Goal: Task Accomplishment & Management: Manage account settings

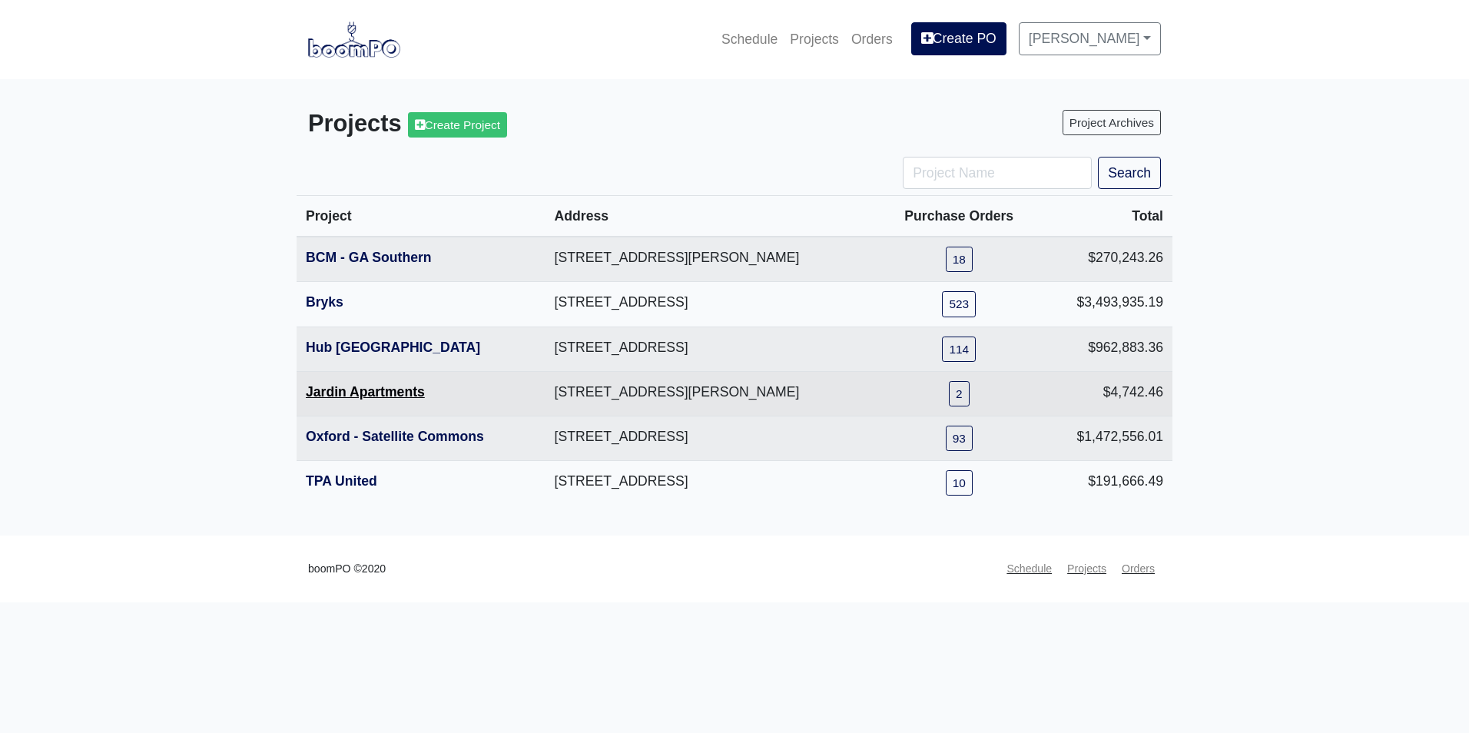
click at [400, 398] on link "Jardin Apartments" at bounding box center [365, 391] width 119 height 15
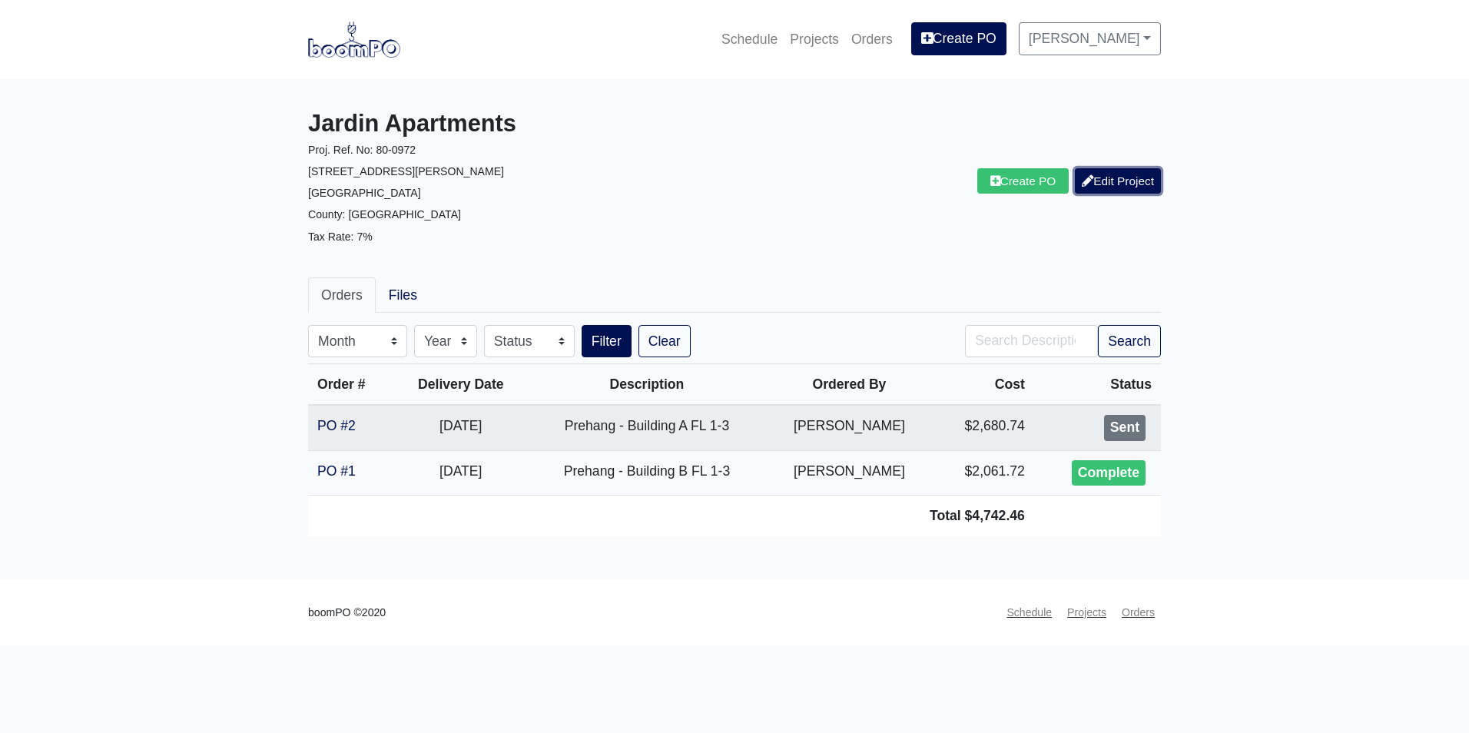
click at [1147, 183] on link "Edit Project" at bounding box center [1118, 180] width 86 height 25
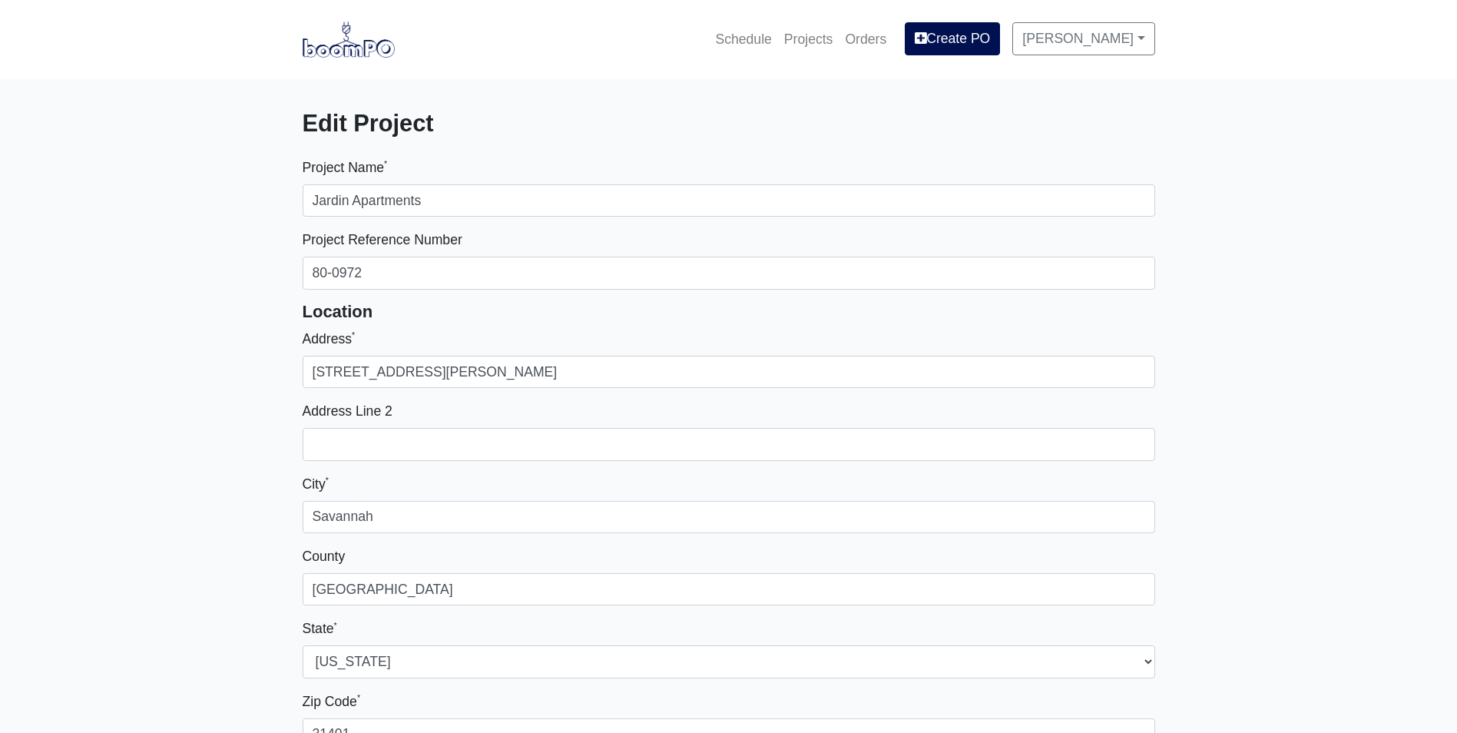
select select
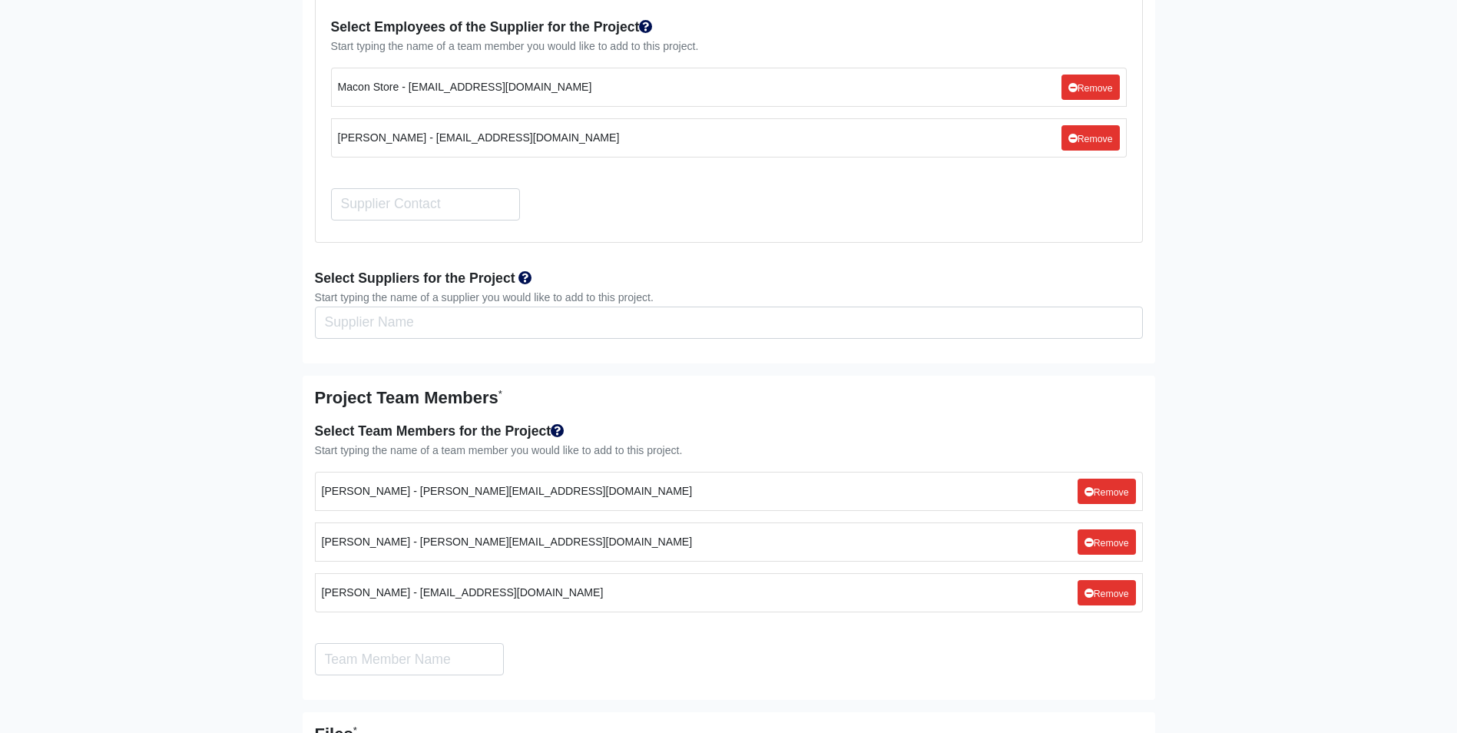
scroll to position [3073, 0]
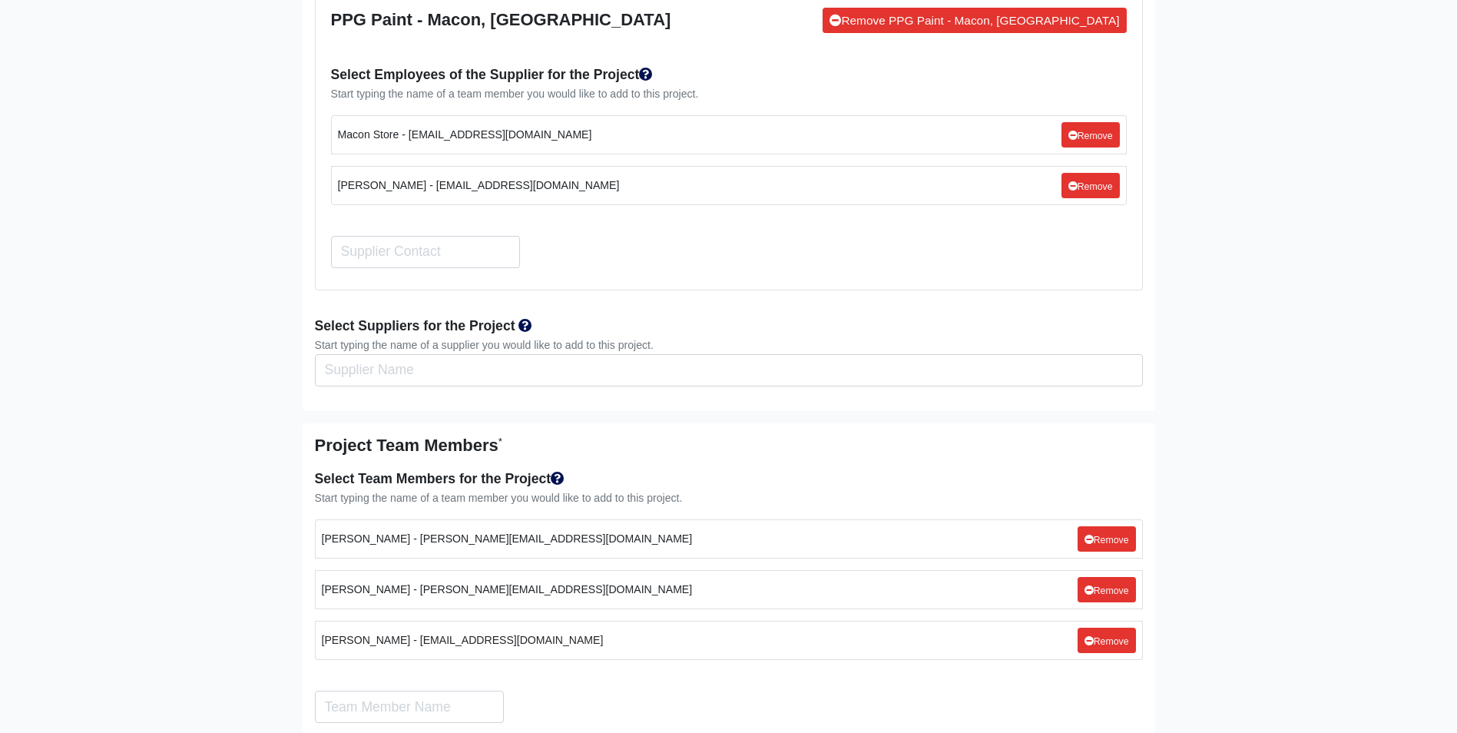
click at [516, 337] on div "Start typing the name of a supplier you would like to add to this project." at bounding box center [729, 346] width 828 height 18
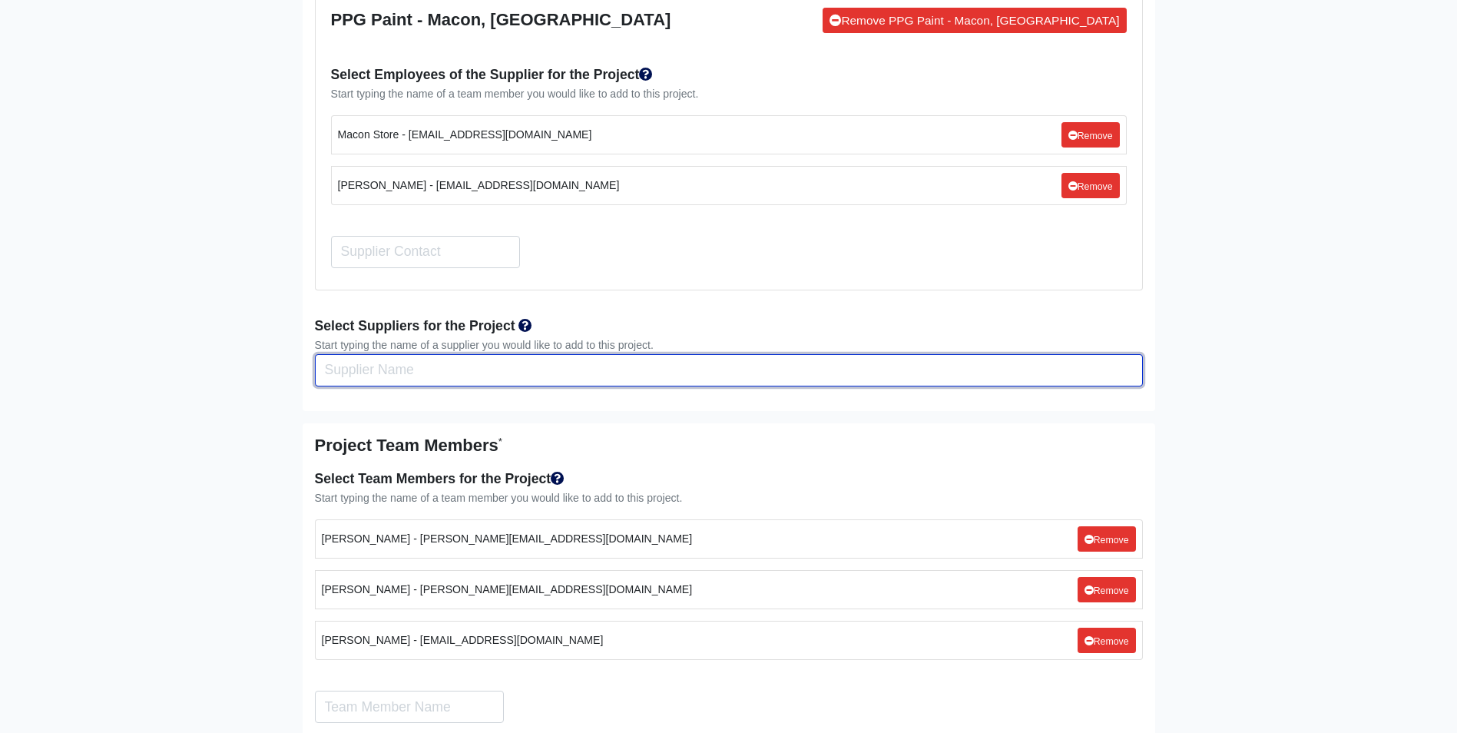
click at [520, 354] on input "Select Team Members for the Project" at bounding box center [729, 370] width 828 height 32
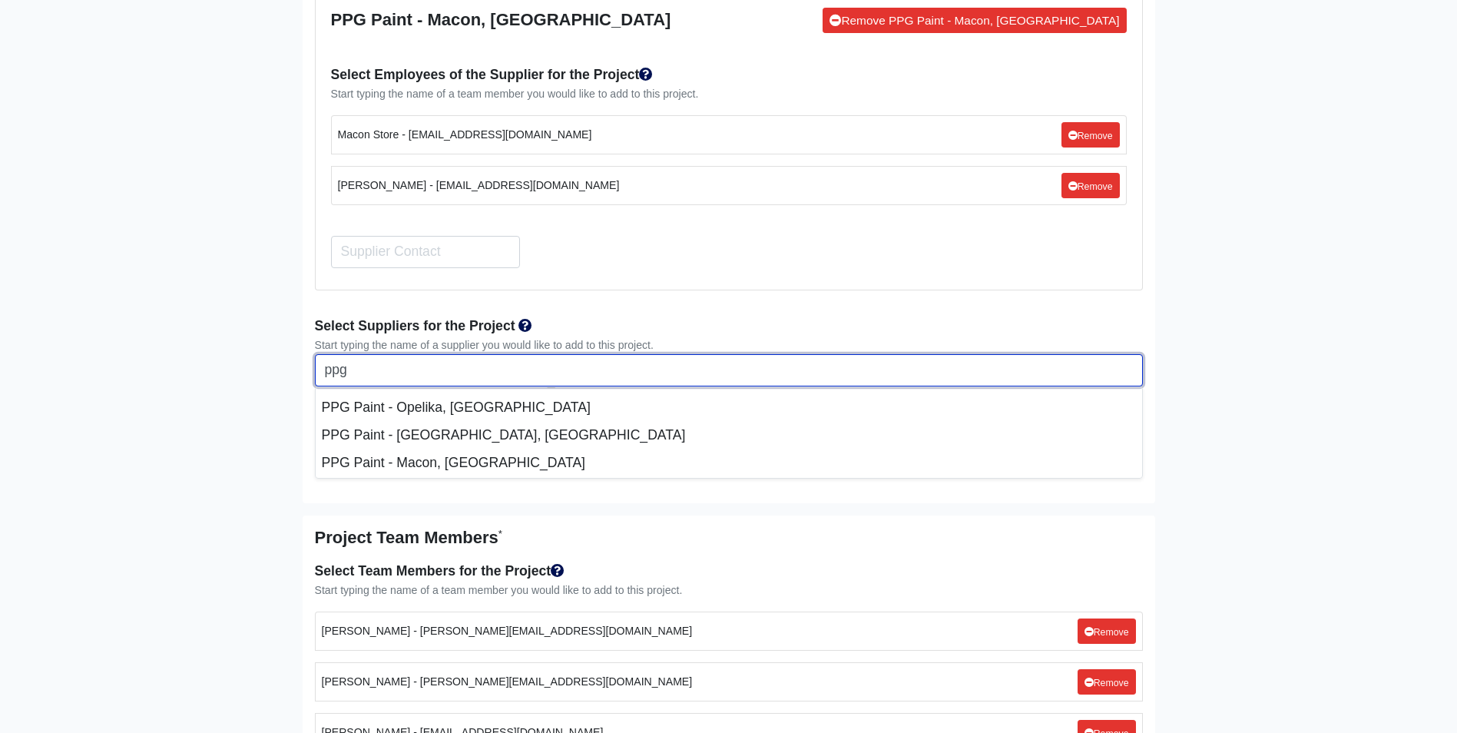
scroll to position [104, 0]
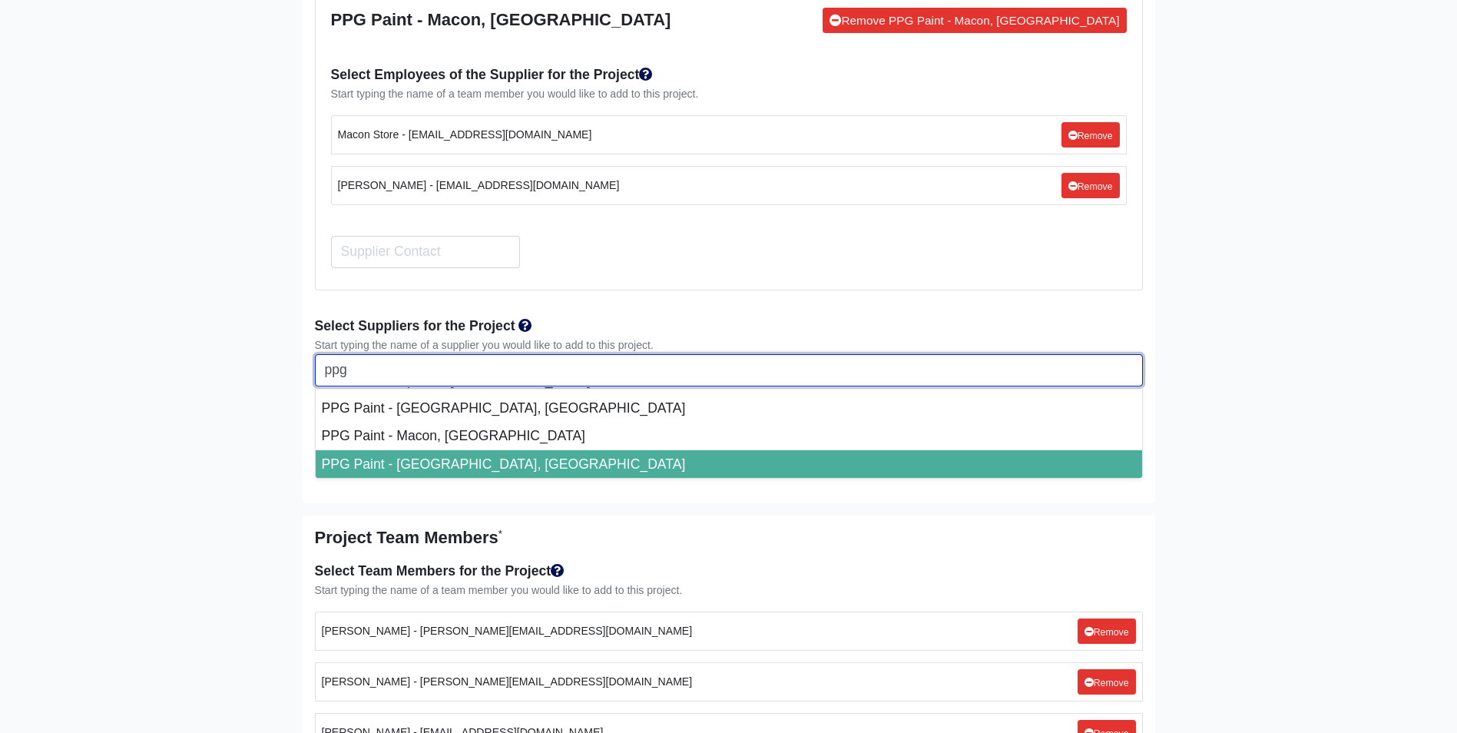
type input "ppg"
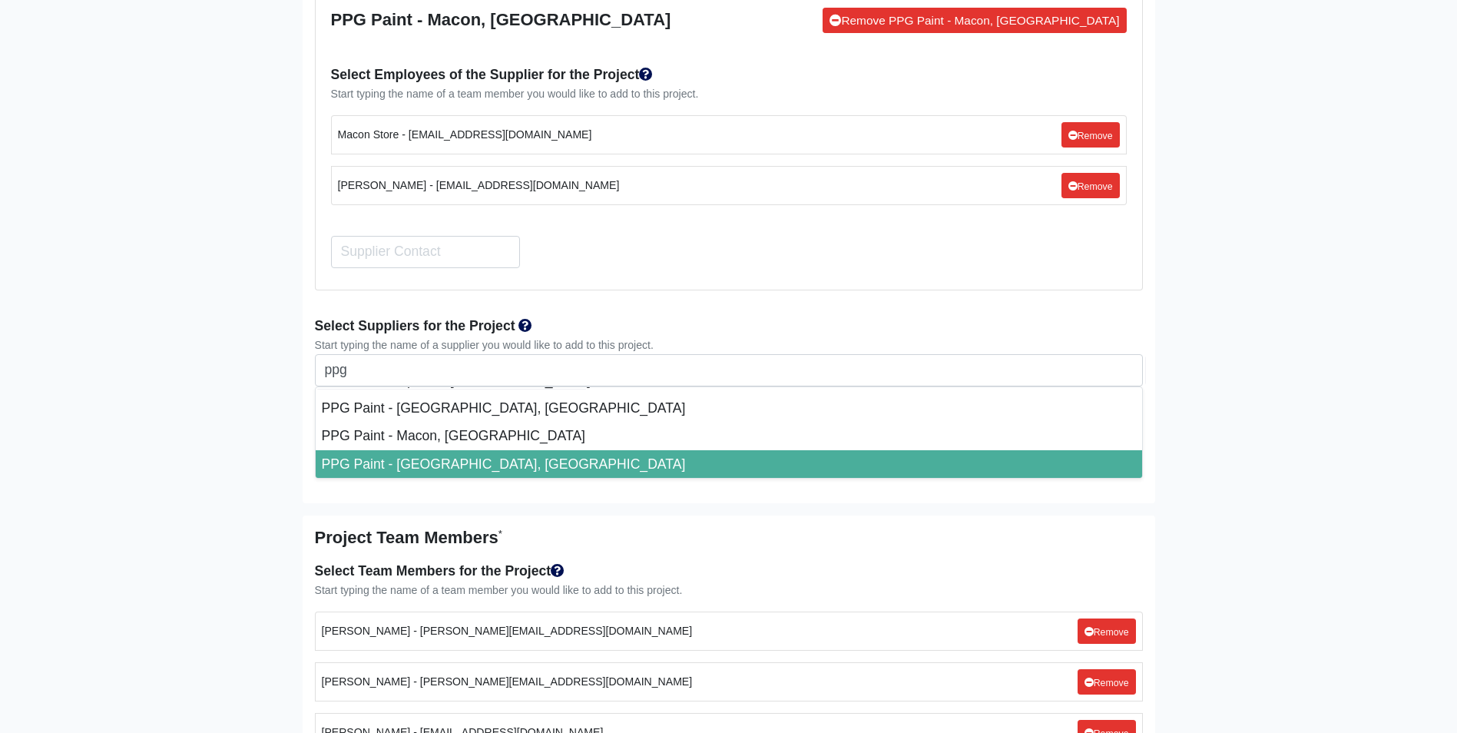
click at [557, 450] on li "PPG Paint - Savannah, GA" at bounding box center [729, 464] width 827 height 28
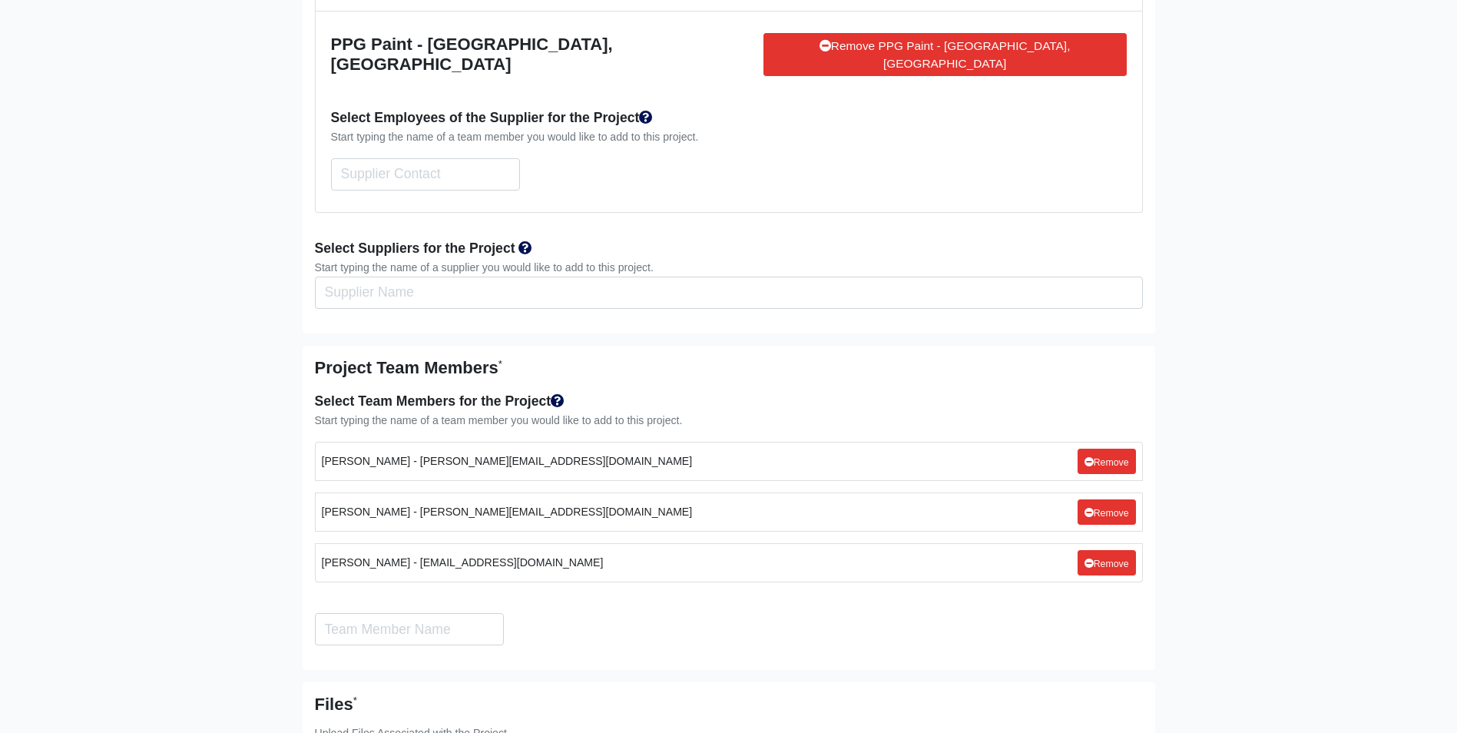
scroll to position [3603, 0]
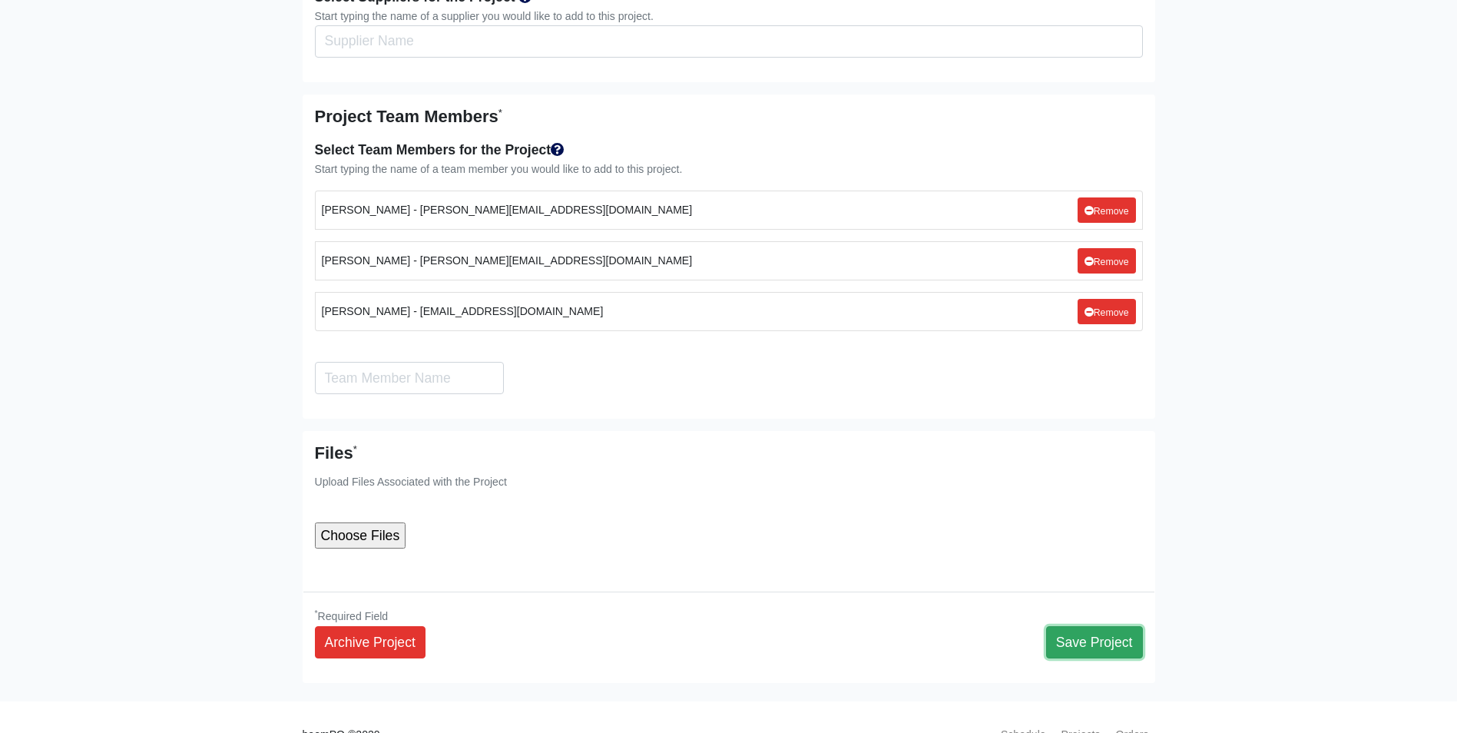
click at [1079, 626] on button "Save Project" at bounding box center [1094, 642] width 97 height 32
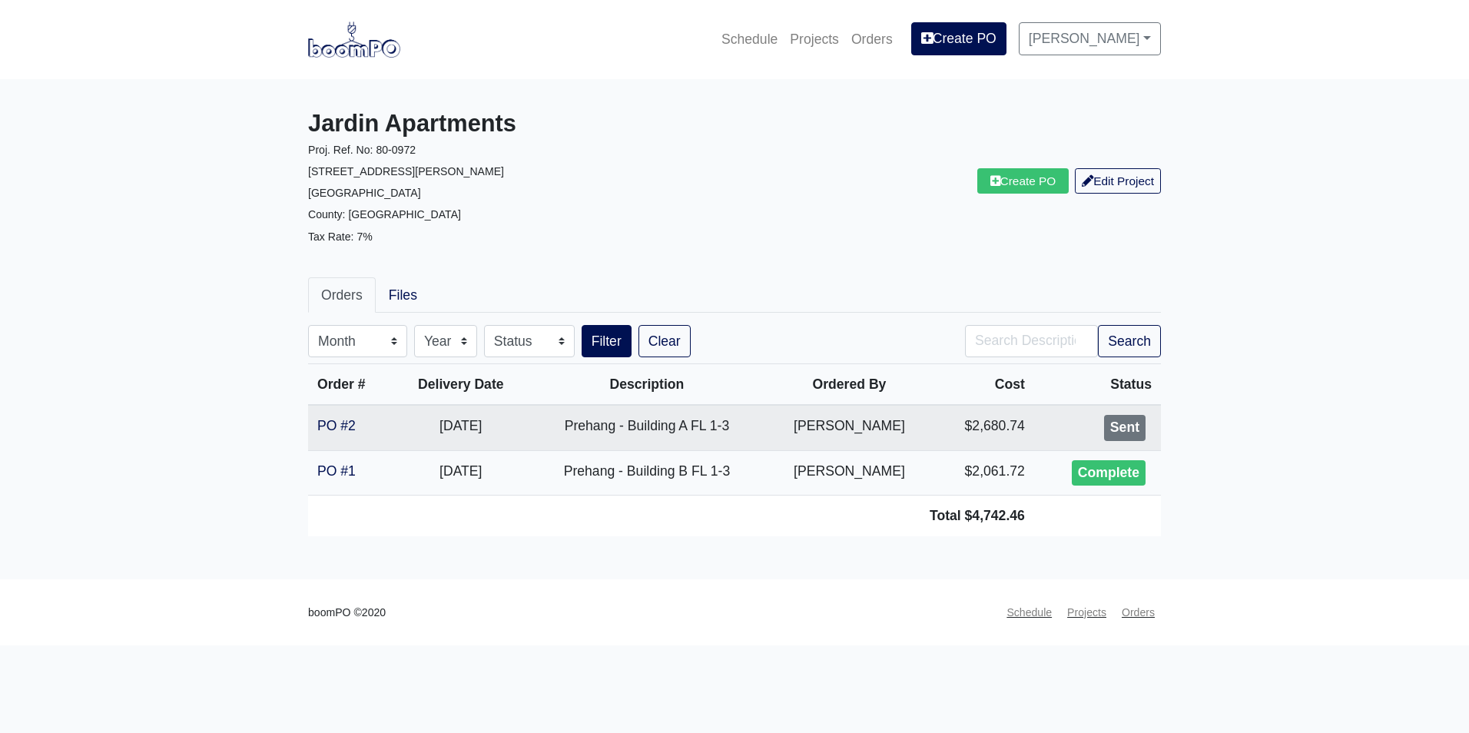
click at [947, 579] on nav "boomPO ©2020 Schedule Projects Orders" at bounding box center [734, 612] width 1469 height 67
